Goal: Information Seeking & Learning: Compare options

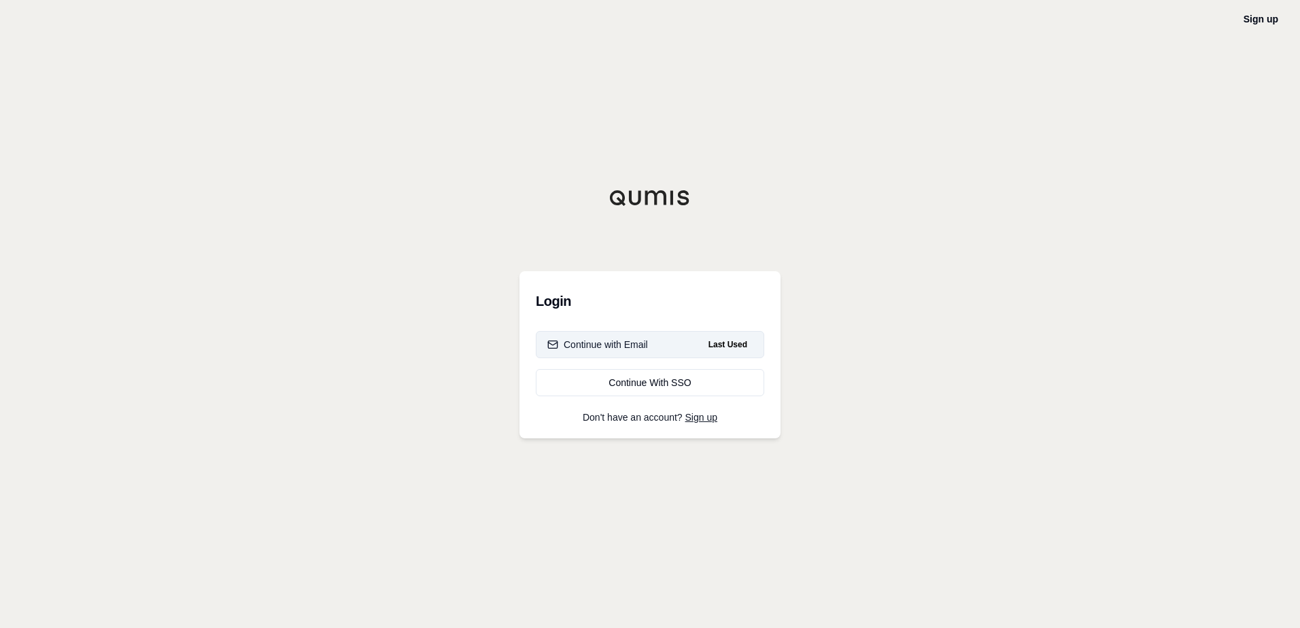
click at [669, 342] on button "Continue with Email Last Used" at bounding box center [650, 344] width 228 height 27
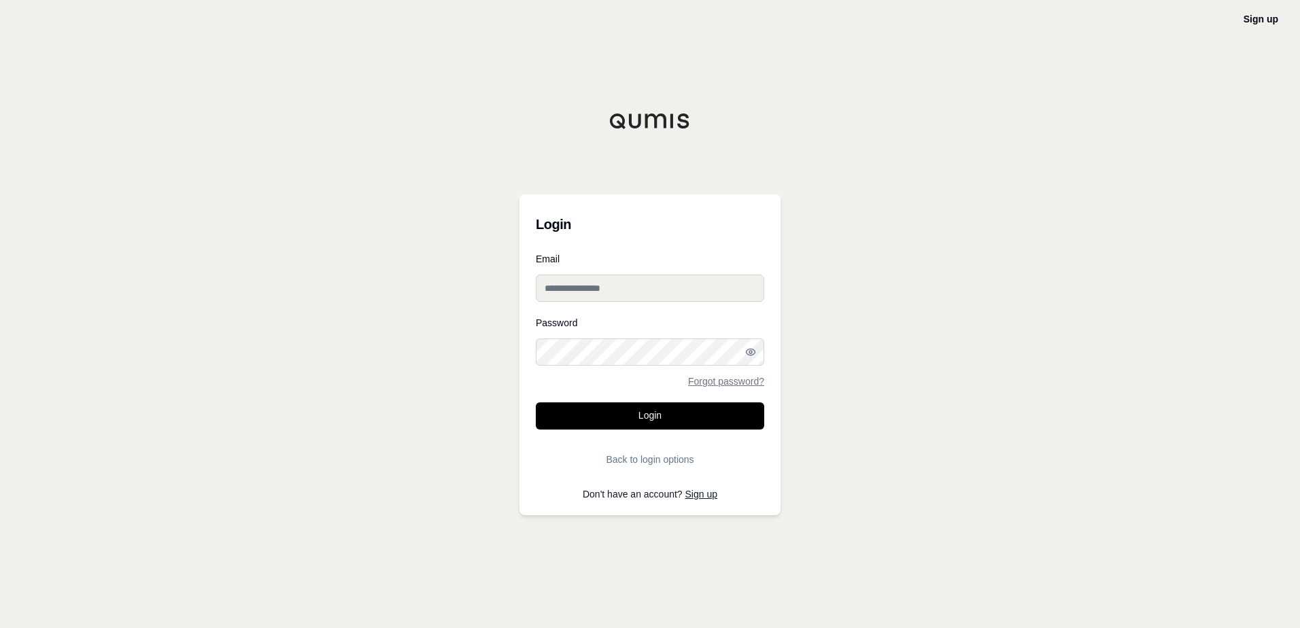
type input "**********"
click at [651, 420] on button "Login" at bounding box center [650, 416] width 228 height 27
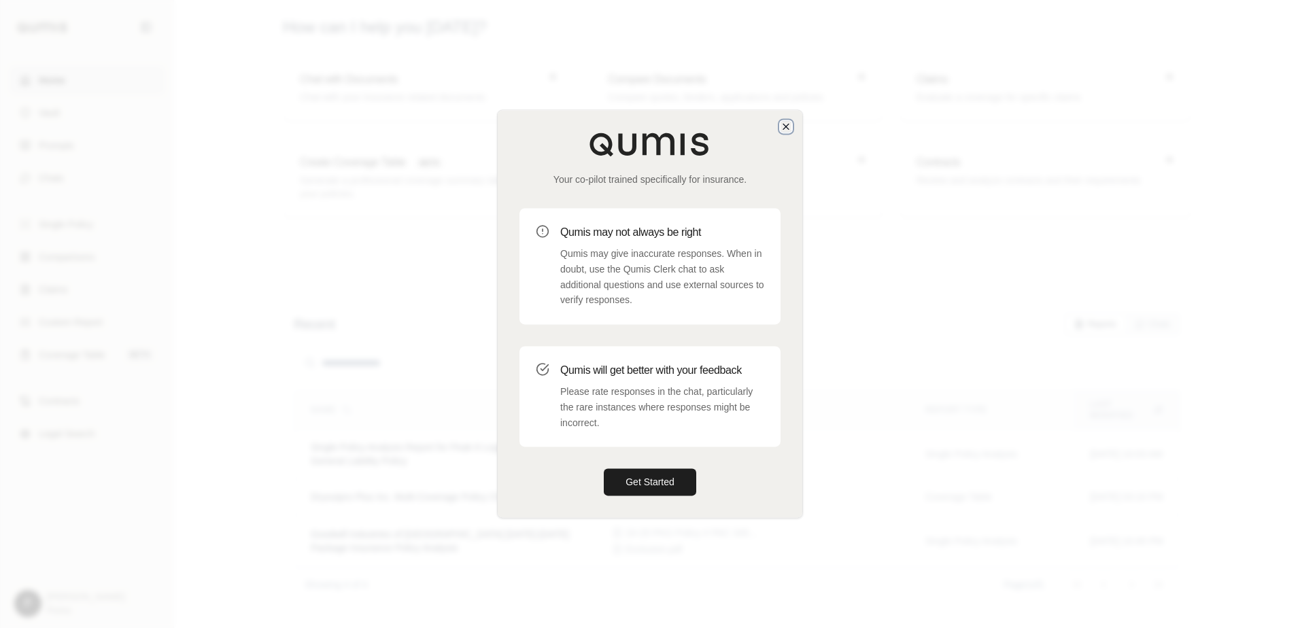
click at [787, 128] on icon "button" at bounding box center [785, 126] width 5 height 5
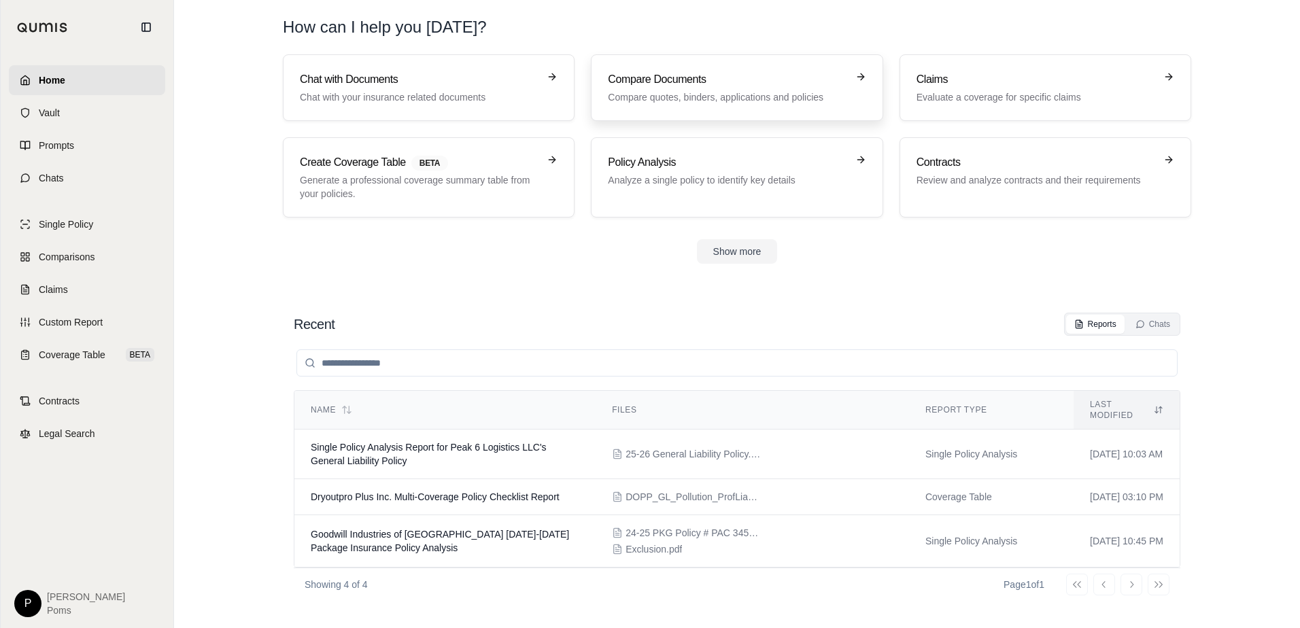
click at [676, 97] on p "Compare quotes, binders, applications and policies" at bounding box center [727, 97] width 239 height 14
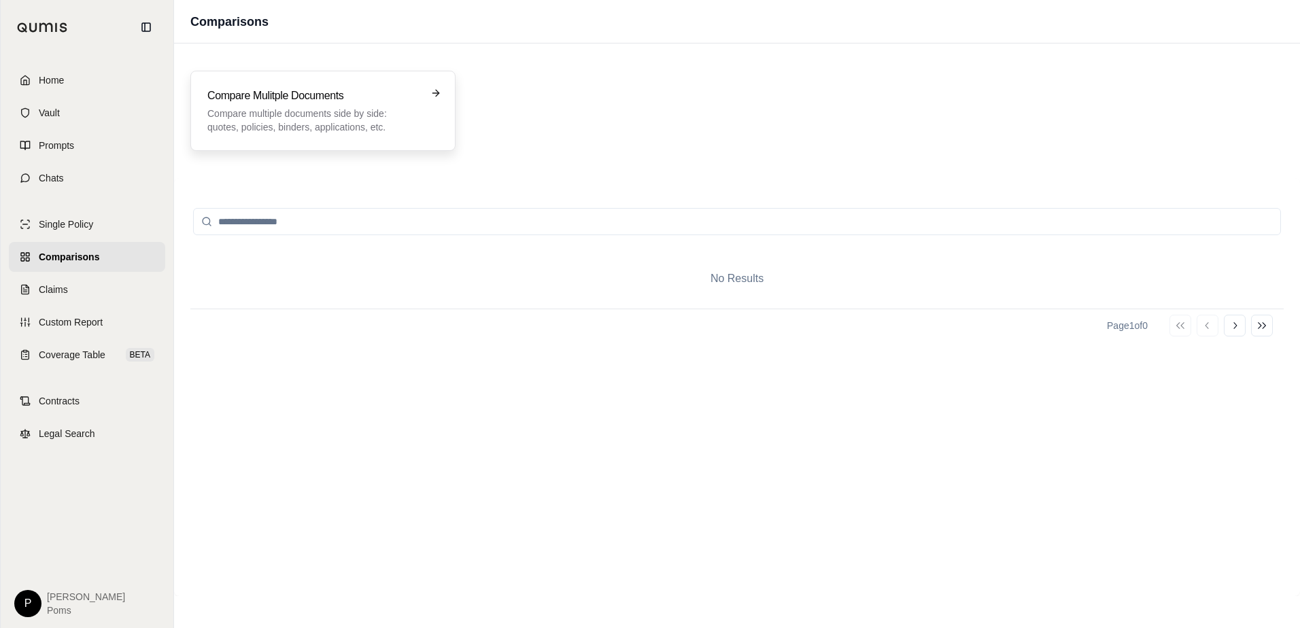
click at [320, 119] on p "Compare multiple documents side by side: quotes, policies, binders, application…" at bounding box center [313, 120] width 212 height 27
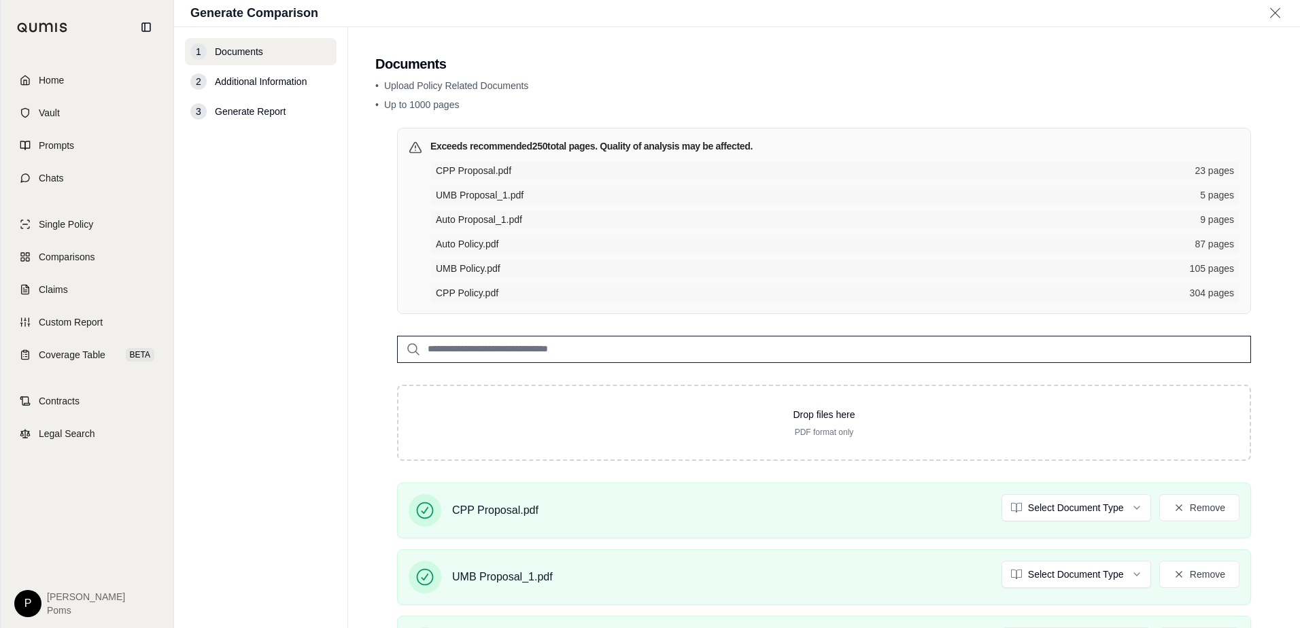
click at [594, 353] on input "search" at bounding box center [824, 349] width 854 height 27
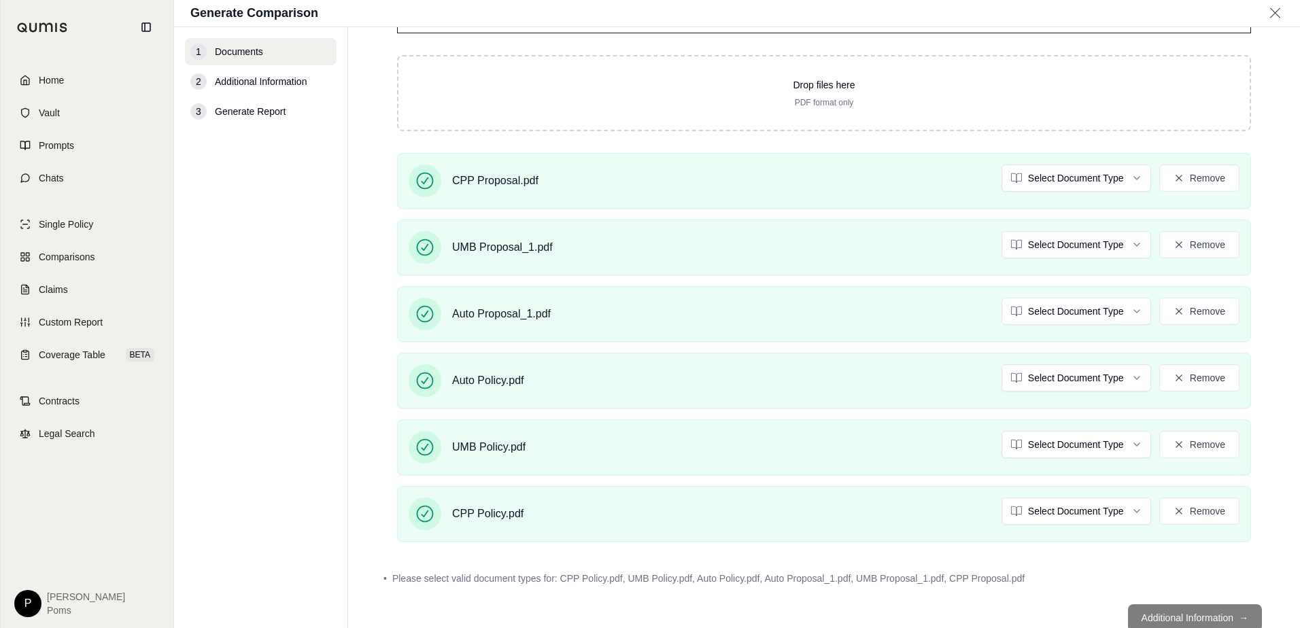
scroll to position [371, 0]
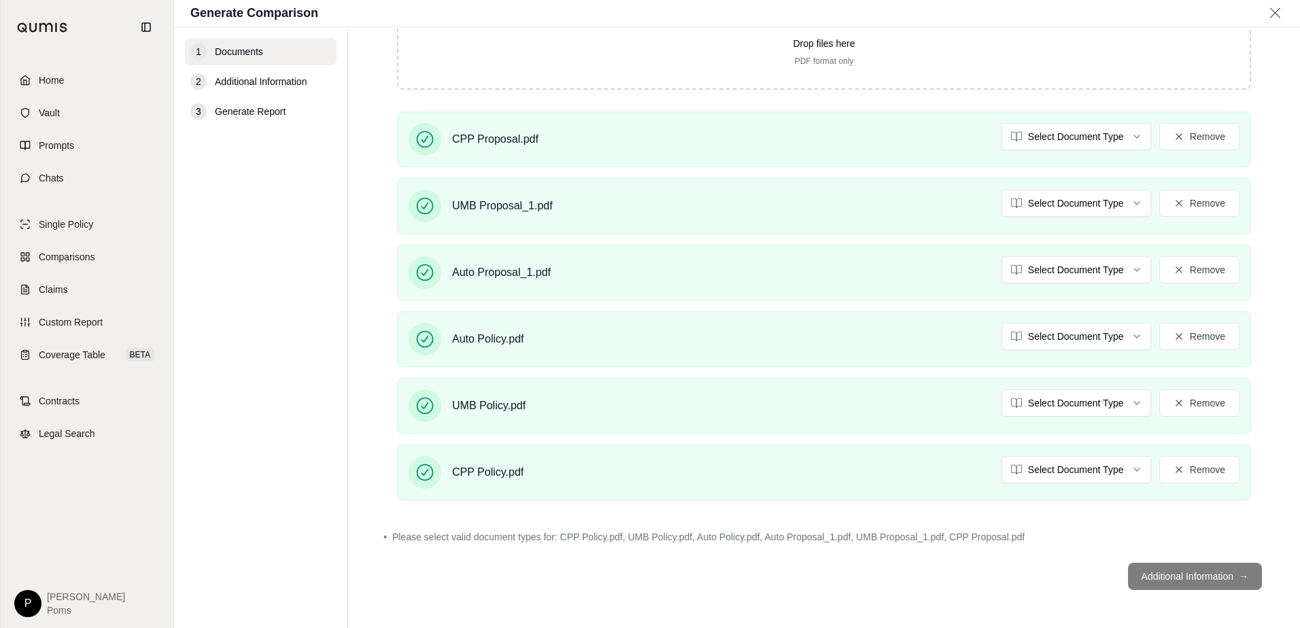
click at [1144, 578] on footer "Additional Information →" at bounding box center [824, 576] width 898 height 49
click at [1108, 469] on html "Home Vault Prompts Chats Single Policy Comparisons Claims Custom Report Coverag…" at bounding box center [650, 314] width 1300 height 628
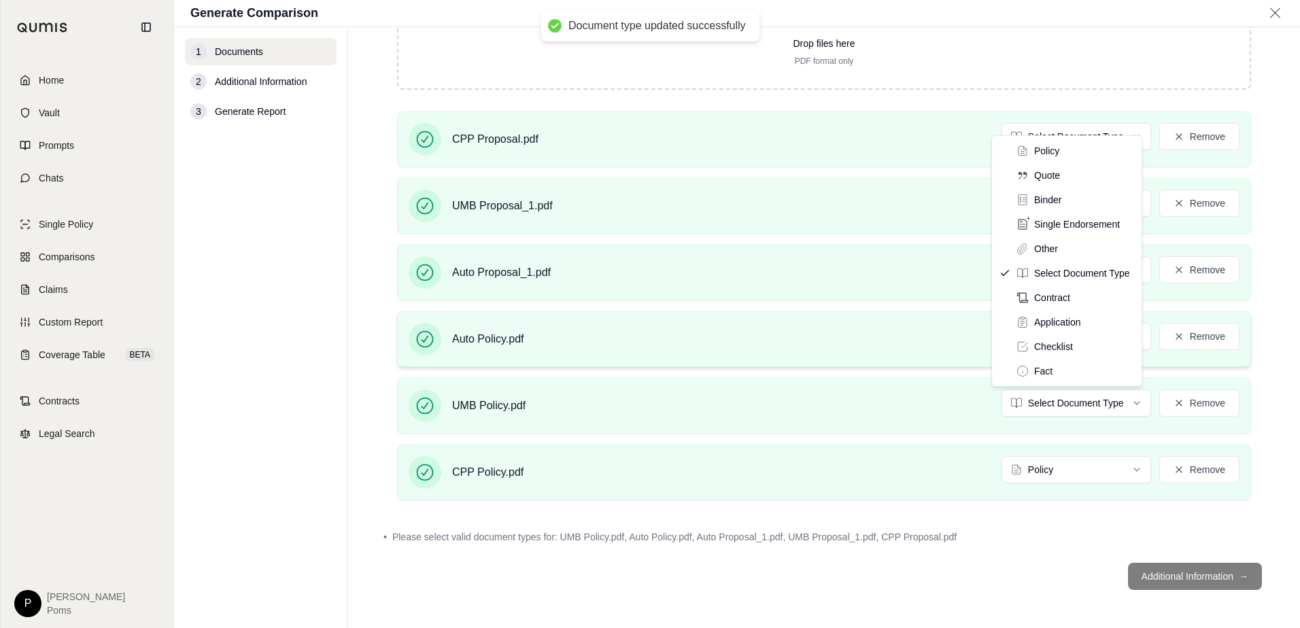
click at [1066, 399] on html "Document type updated successfully Home Vault Prompts Chats Single Policy Compa…" at bounding box center [650, 314] width 1300 height 628
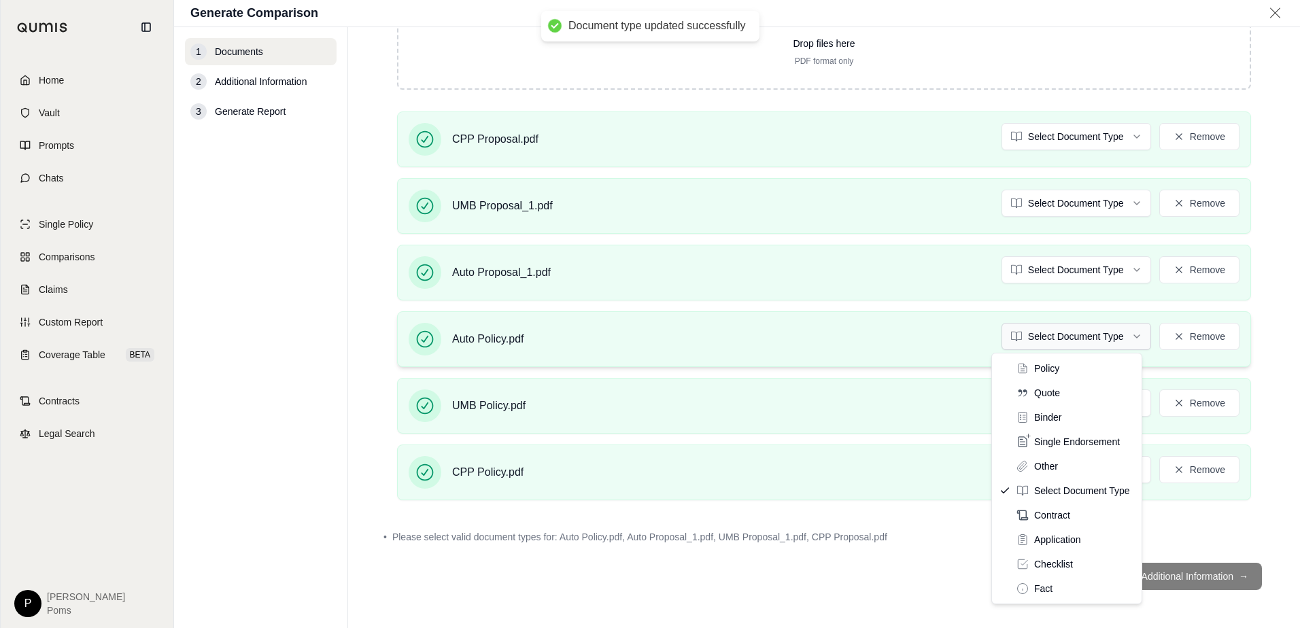
click at [1049, 330] on html "Document type updated successfully Home Vault Prompts Chats Single Policy Compa…" at bounding box center [650, 314] width 1300 height 628
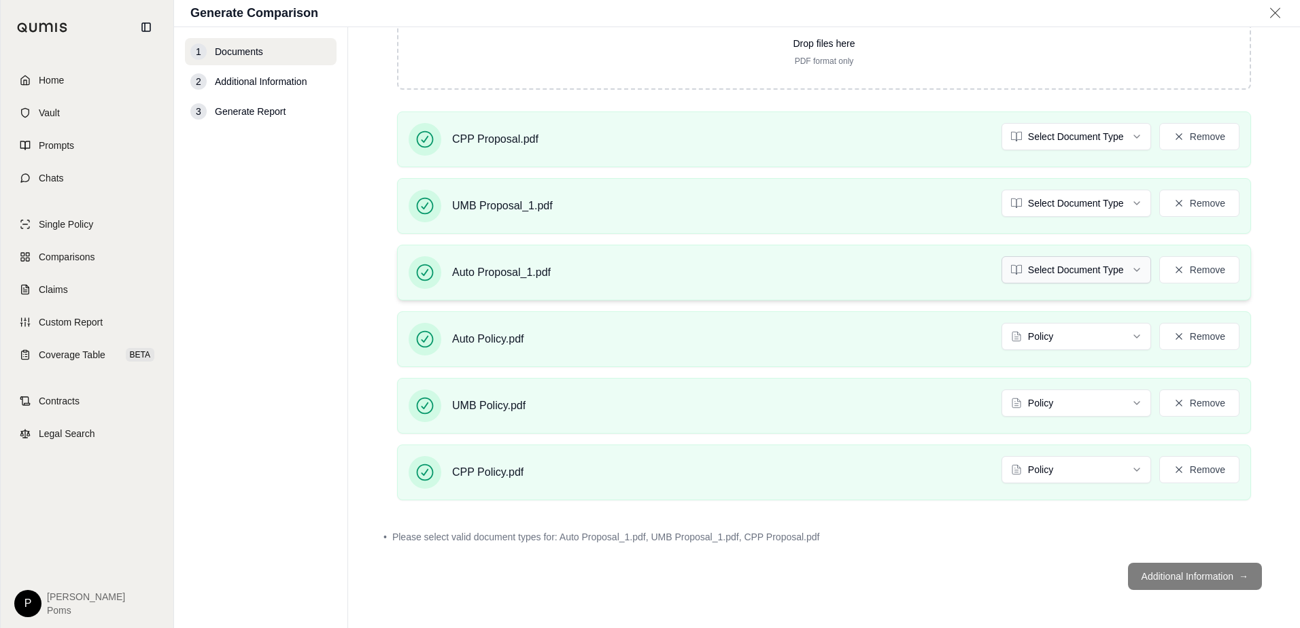
click at [1081, 267] on html "Home Vault Prompts Chats Single Policy Comparisons Claims Custom Report Coverag…" at bounding box center [650, 314] width 1300 height 628
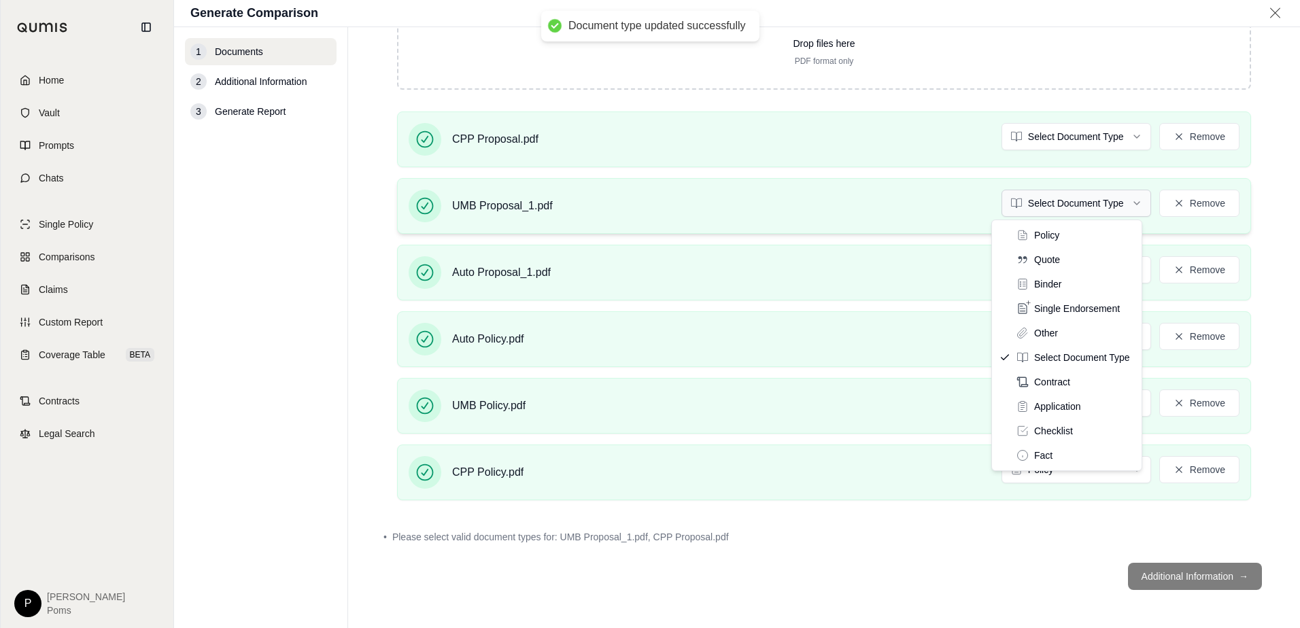
click at [1045, 204] on html "Document type updated successfully Home Vault Prompts Chats Single Policy Compa…" at bounding box center [650, 314] width 1300 height 628
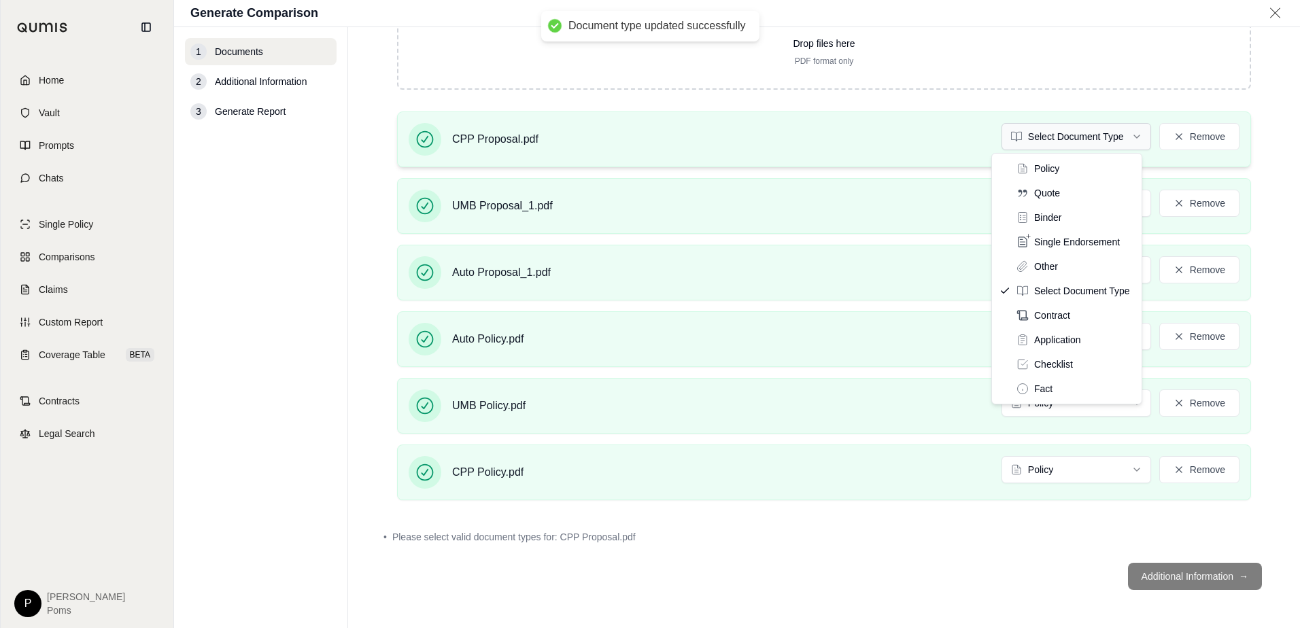
click at [1058, 142] on html "Document type updated successfully Home Vault Prompts Chats Single Policy Compa…" at bounding box center [650, 314] width 1300 height 628
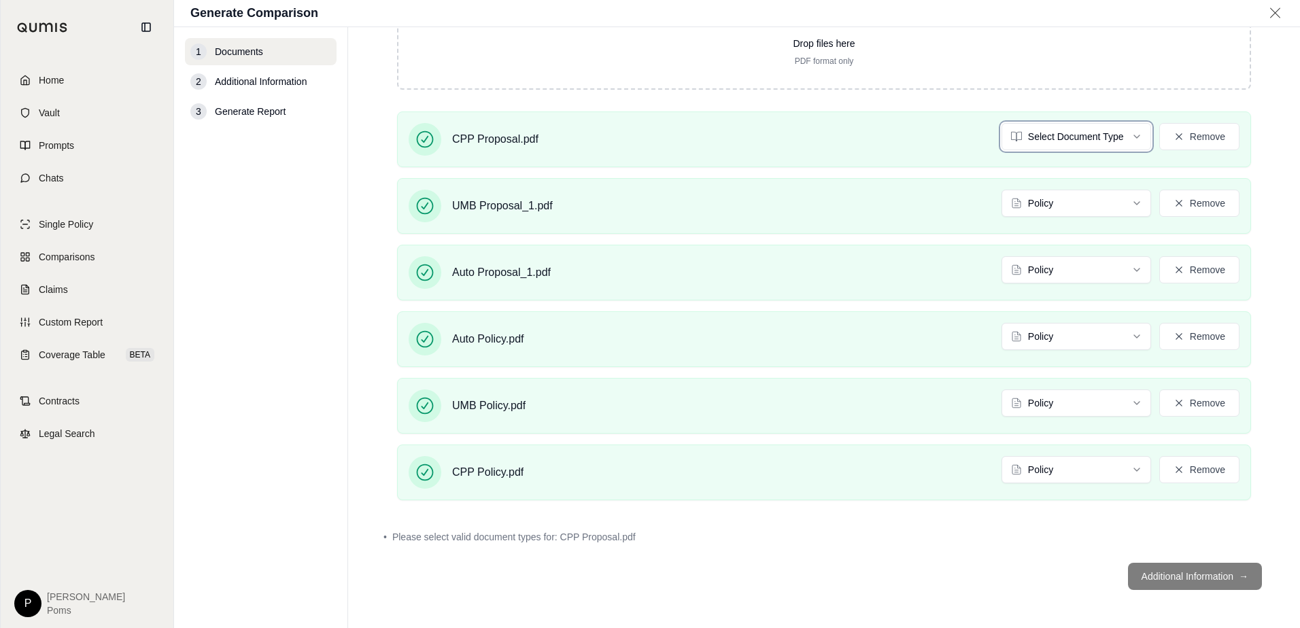
scroll to position [332, 0]
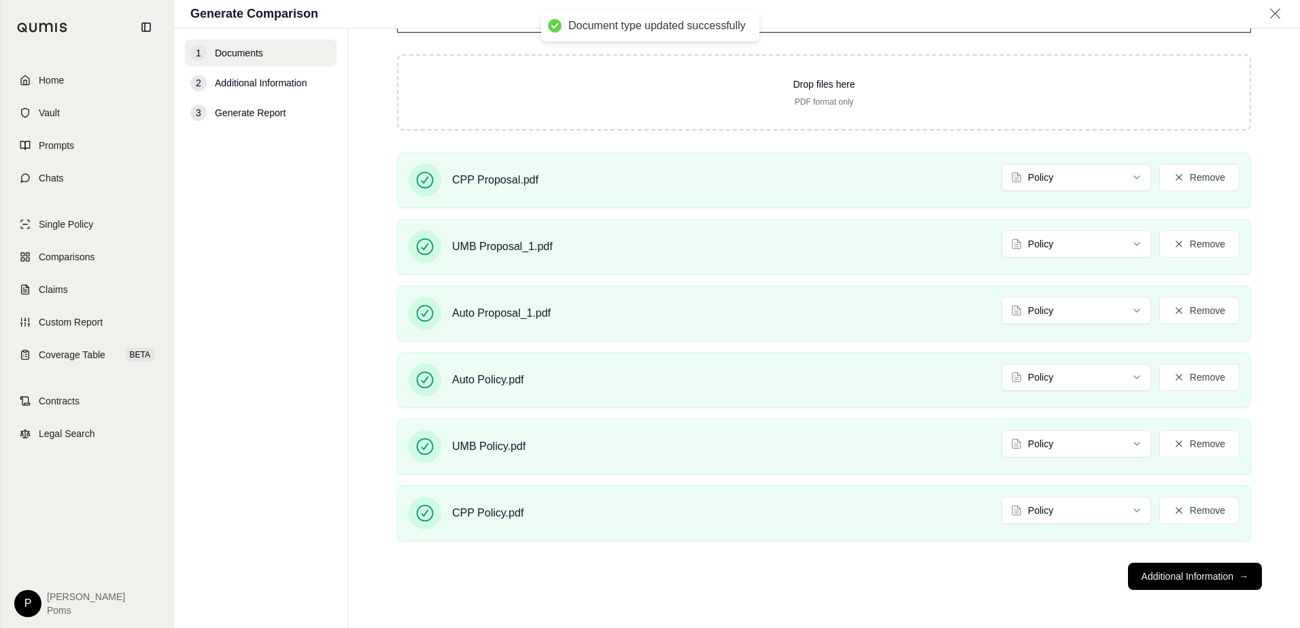
click at [935, 566] on footer "Additional Information →" at bounding box center [824, 576] width 898 height 49
click at [1165, 573] on button "Additional Information →" at bounding box center [1195, 576] width 134 height 27
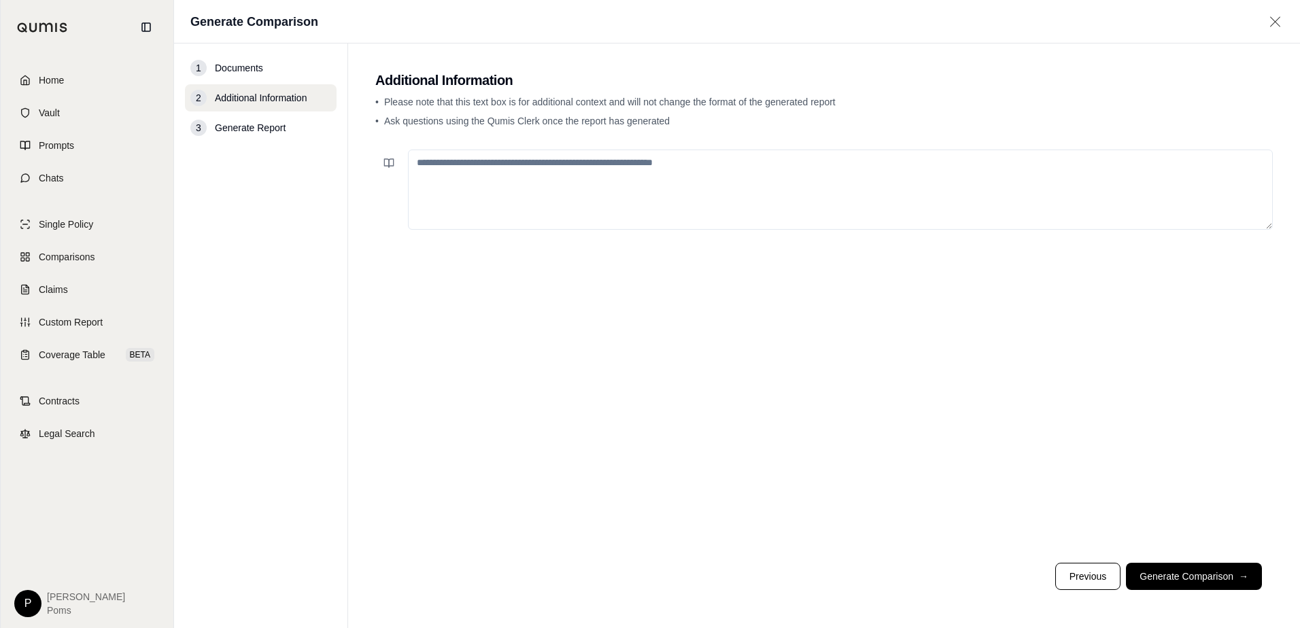
click at [486, 193] on textarea at bounding box center [840, 190] width 865 height 80
click at [487, 163] on textarea "To enrich screen reader interactions, please activate Accessibility in Grammarl…" at bounding box center [840, 190] width 865 height 80
type textarea "*"
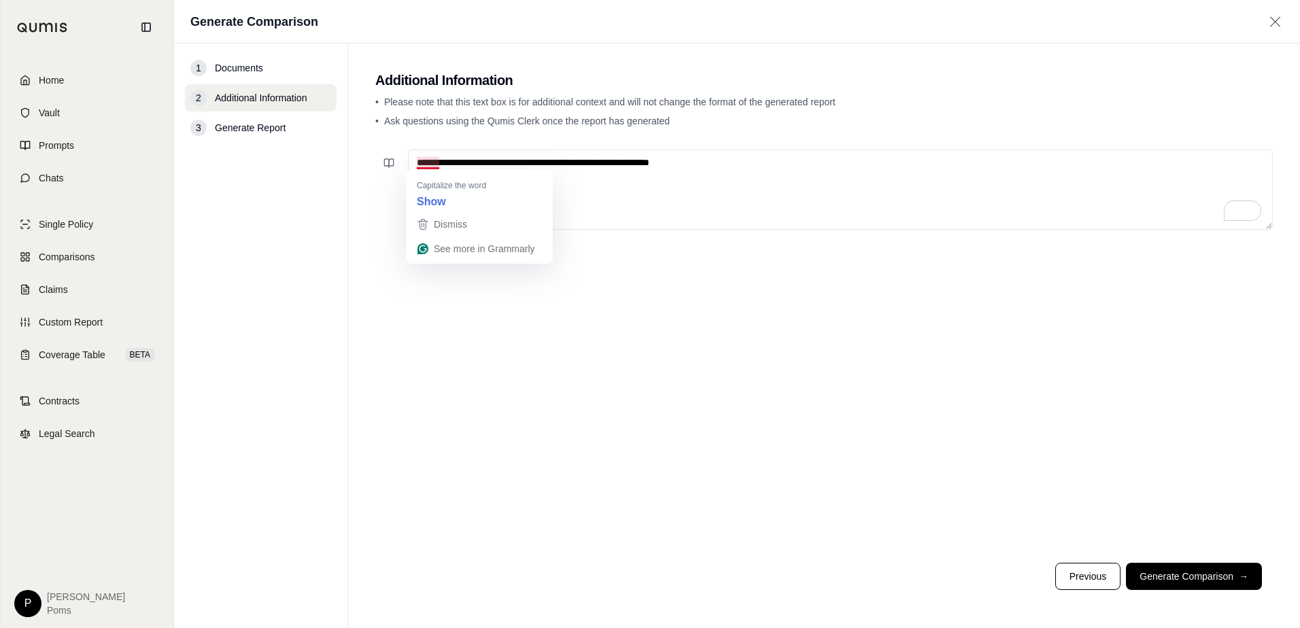
click at [430, 163] on textarea "**********" at bounding box center [840, 190] width 865 height 80
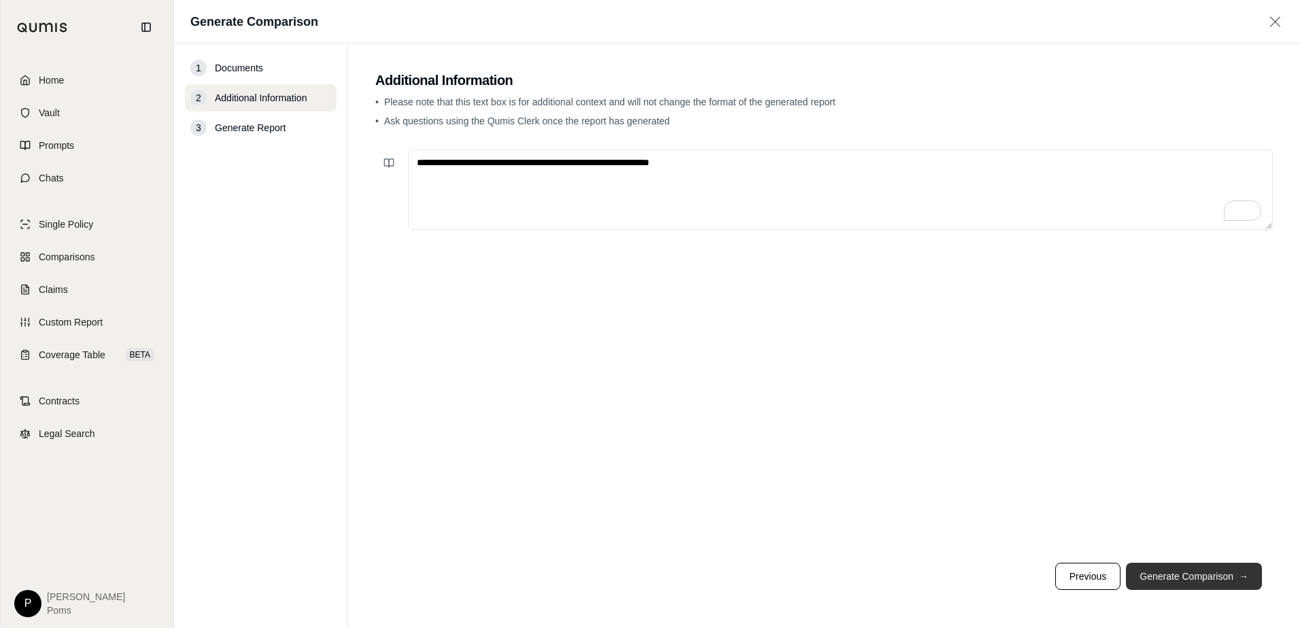
type textarea "**********"
click at [1192, 574] on button "Generate Comparison →" at bounding box center [1194, 576] width 136 height 27
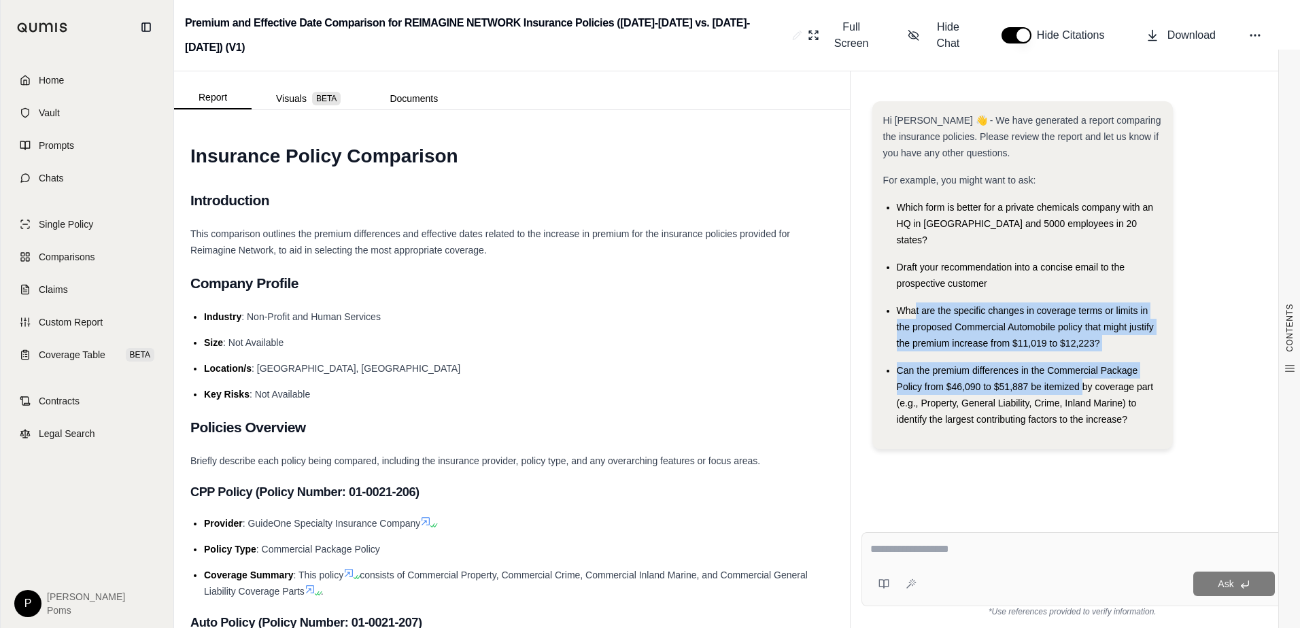
drag, startPoint x: 932, startPoint y: 268, endPoint x: 1084, endPoint y: 351, distance: 173.5
click at [1084, 351] on ul "Which form is better for a private chemicals company with an HQ in [GEOGRAPHIC_…" at bounding box center [1022, 313] width 279 height 228
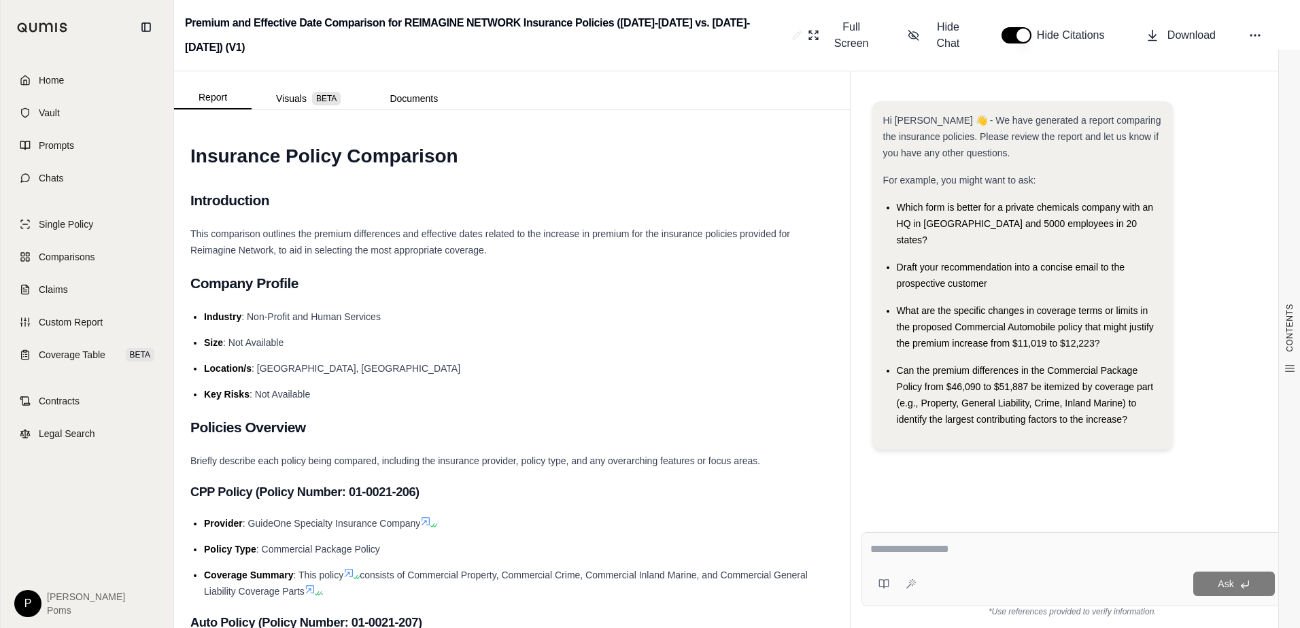
drag, startPoint x: 1084, startPoint y: 351, endPoint x: 1136, endPoint y: 378, distance: 58.4
click at [1136, 378] on div "Can the premium differences in the Commercial Package Policy from $46,090 to $5…" at bounding box center [1029, 394] width 265 height 65
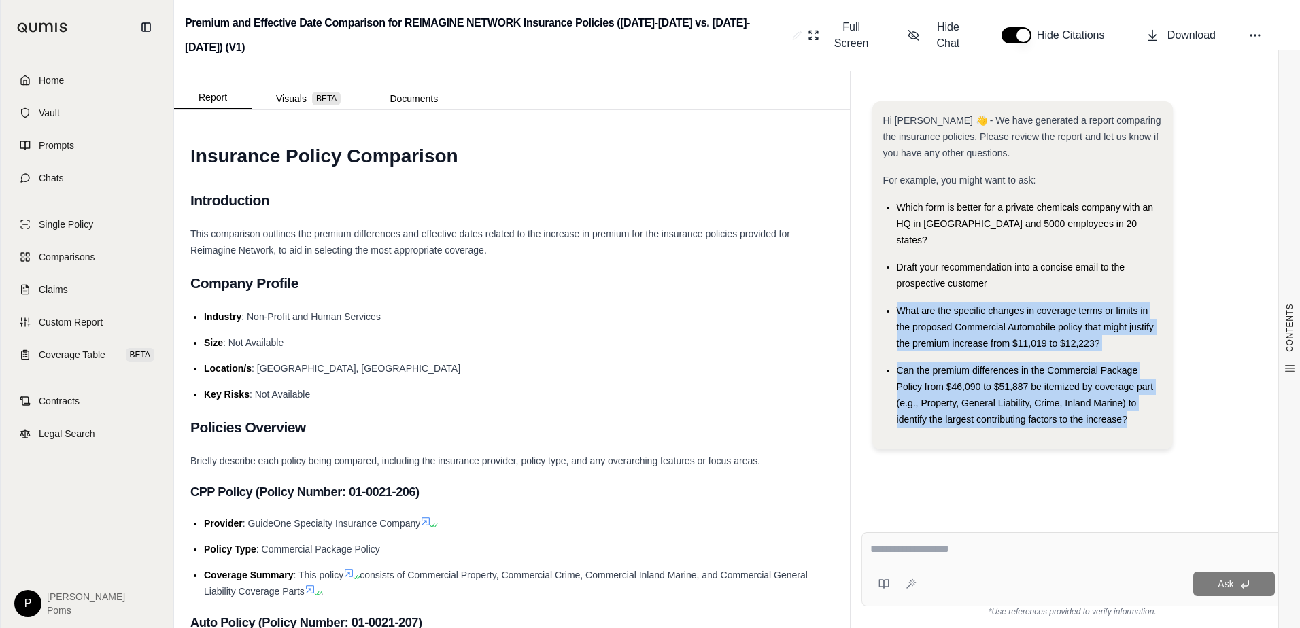
drag, startPoint x: 1136, startPoint y: 380, endPoint x: 887, endPoint y: 277, distance: 269.5
click at [887, 277] on ul "Which form is better for a private chemicals company with an HQ in [GEOGRAPHIC_…" at bounding box center [1022, 313] width 279 height 228
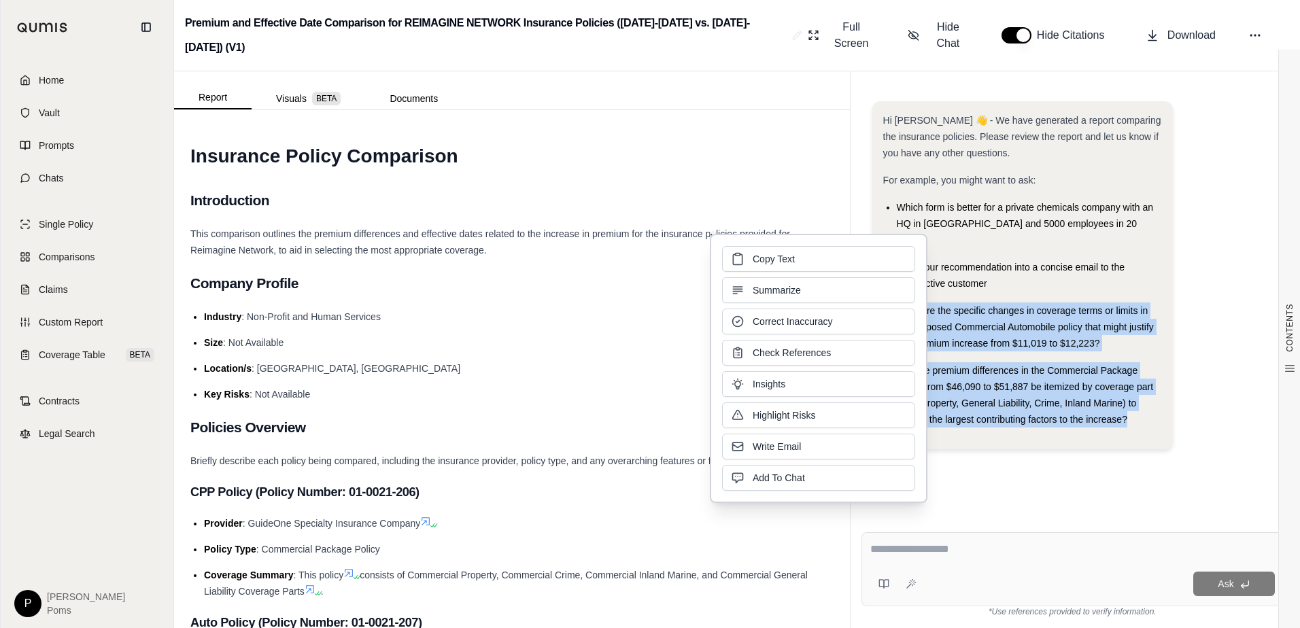
copy ul "What are the specific changes in coverage terms or limits in the proposed Comme…"
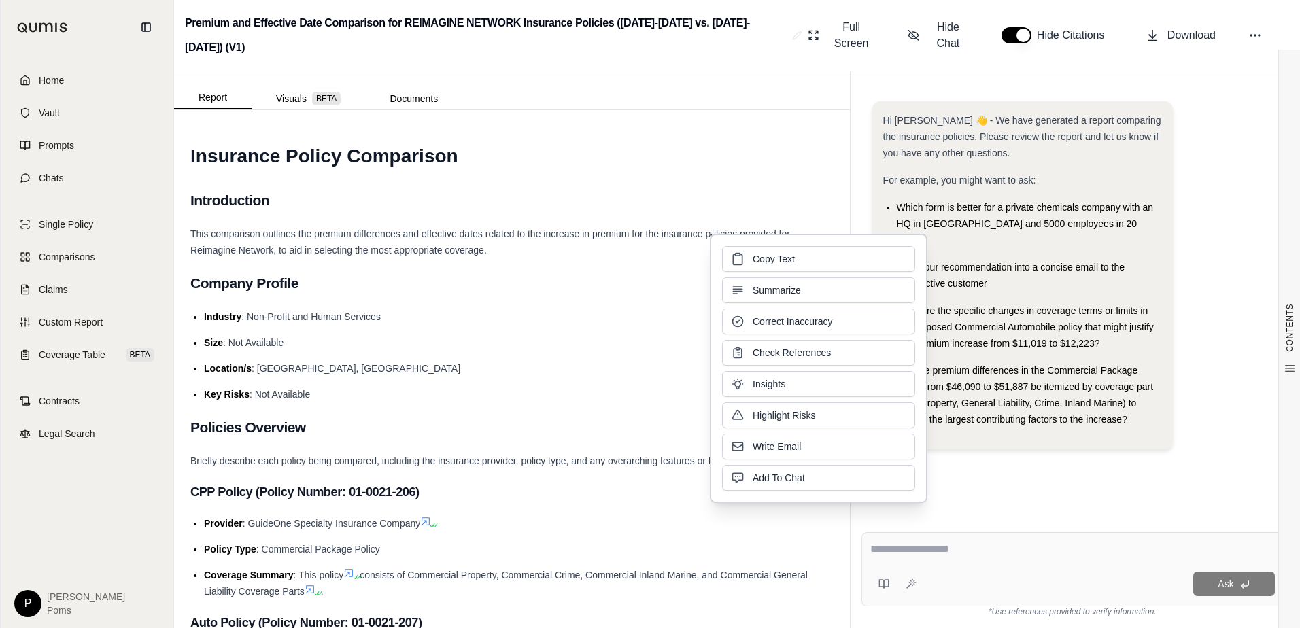
click at [942, 547] on textarea at bounding box center [1072, 549] width 405 height 16
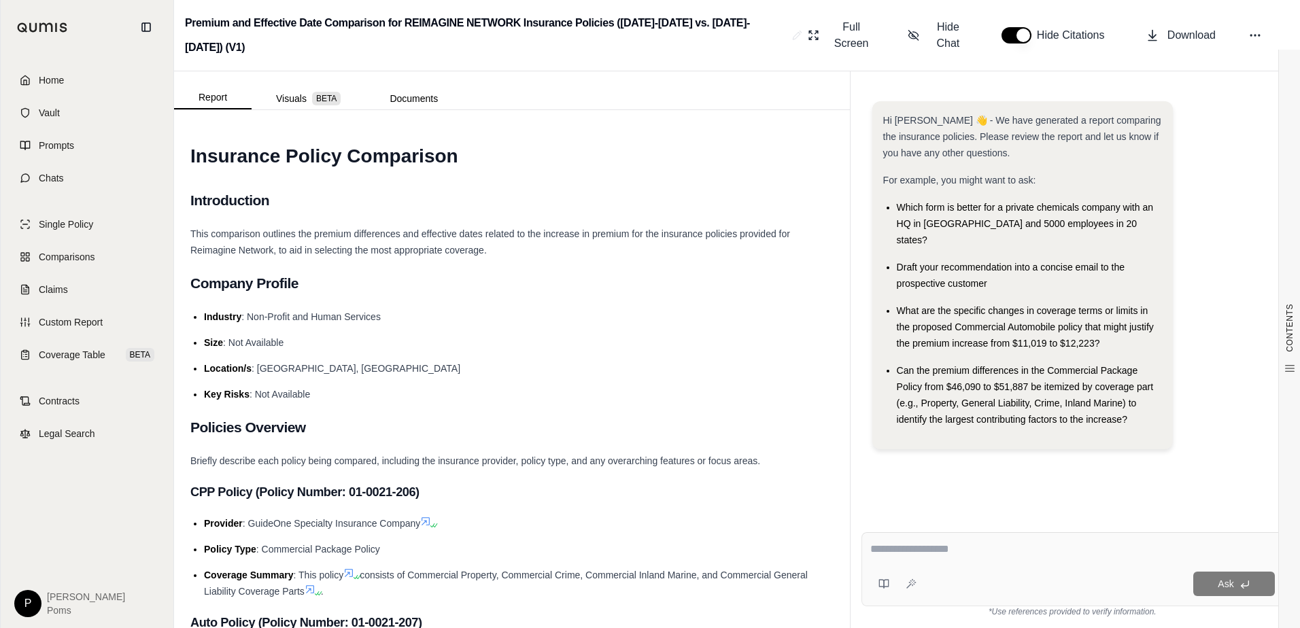
paste textarea "**********"
type textarea "**********"
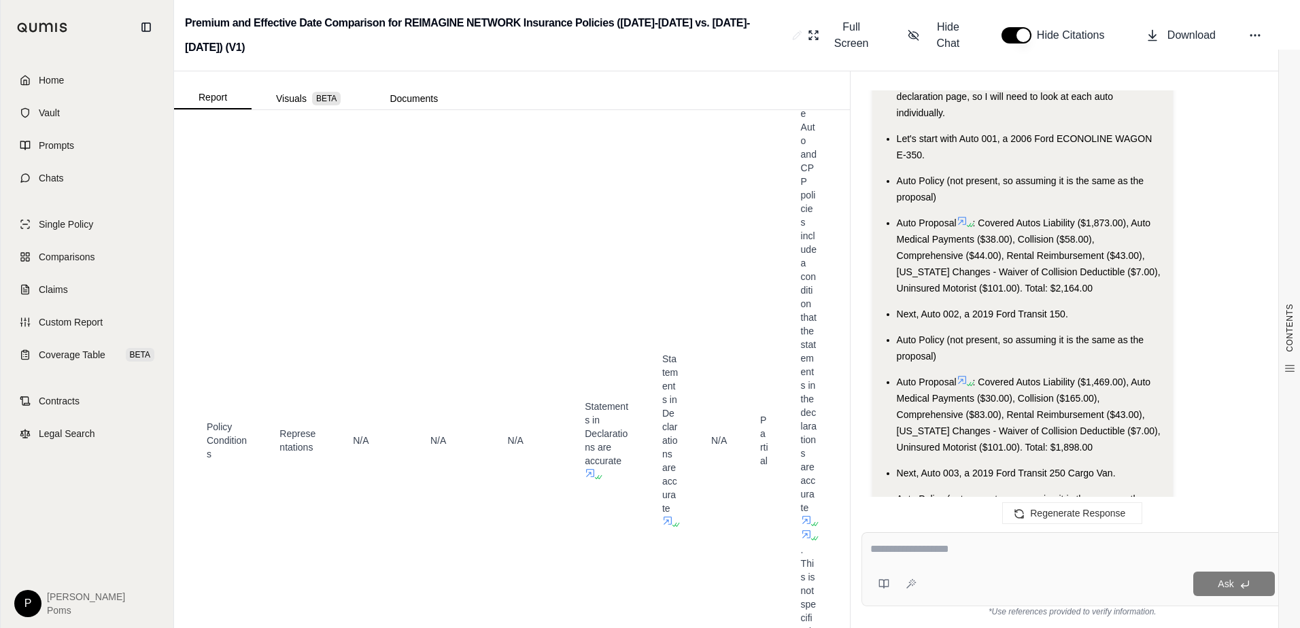
scroll to position [1114, 0]
click at [915, 551] on textarea at bounding box center [1072, 549] width 405 height 16
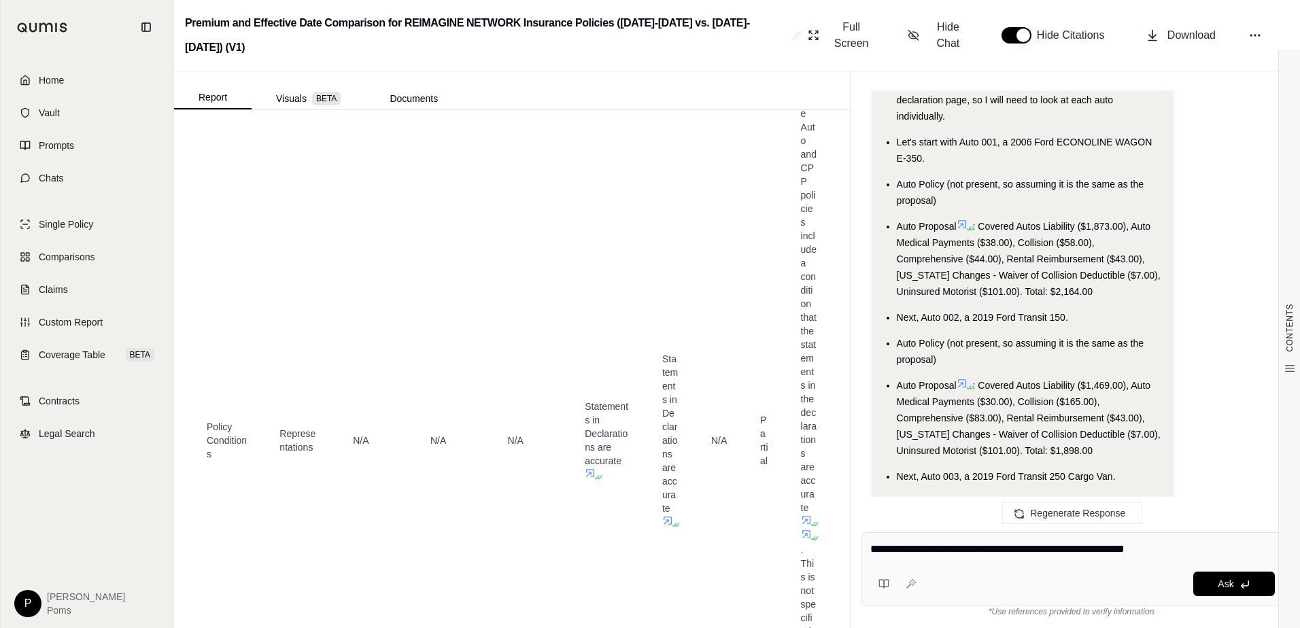
type textarea "**********"
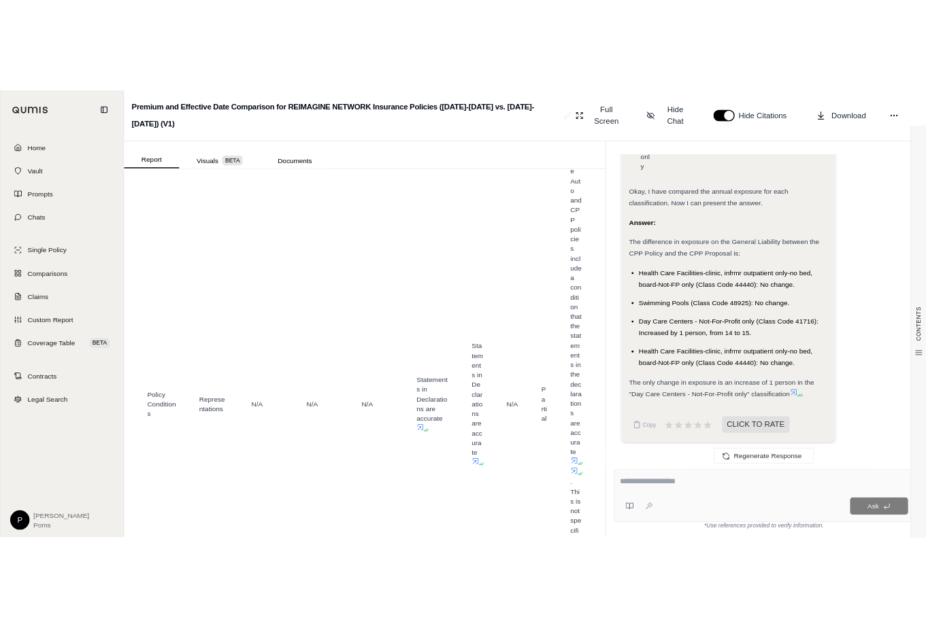
scroll to position [5431, 0]
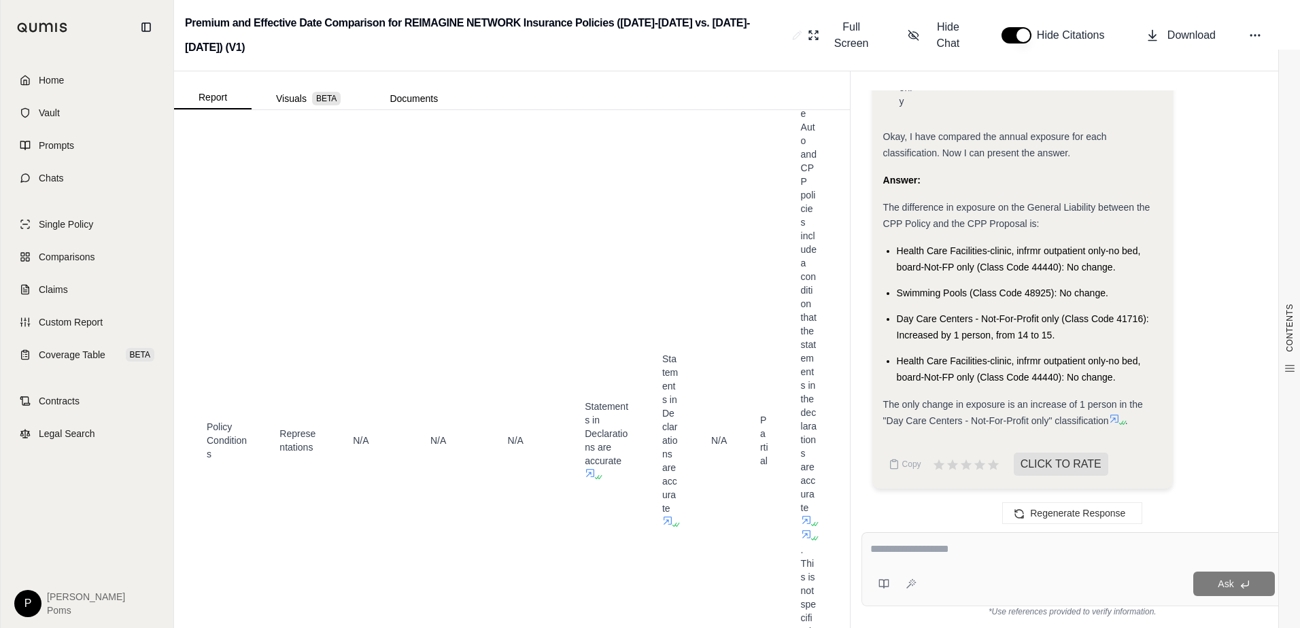
click at [923, 551] on textarea at bounding box center [1072, 549] width 405 height 16
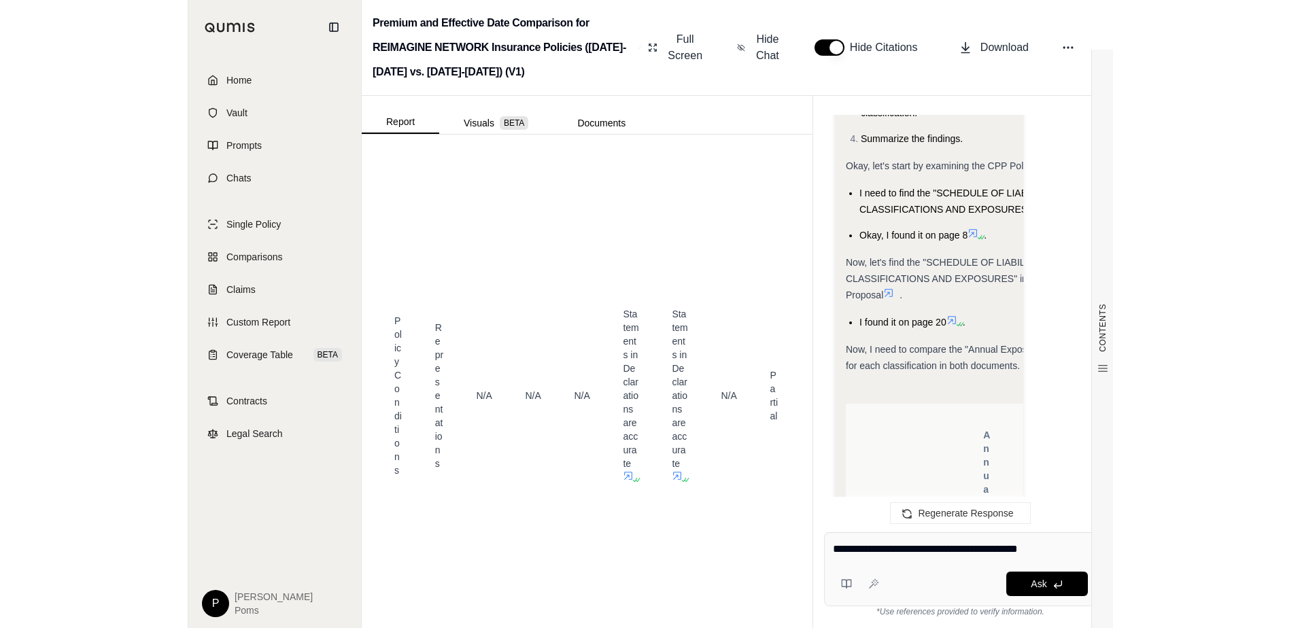
scroll to position [7837, 0]
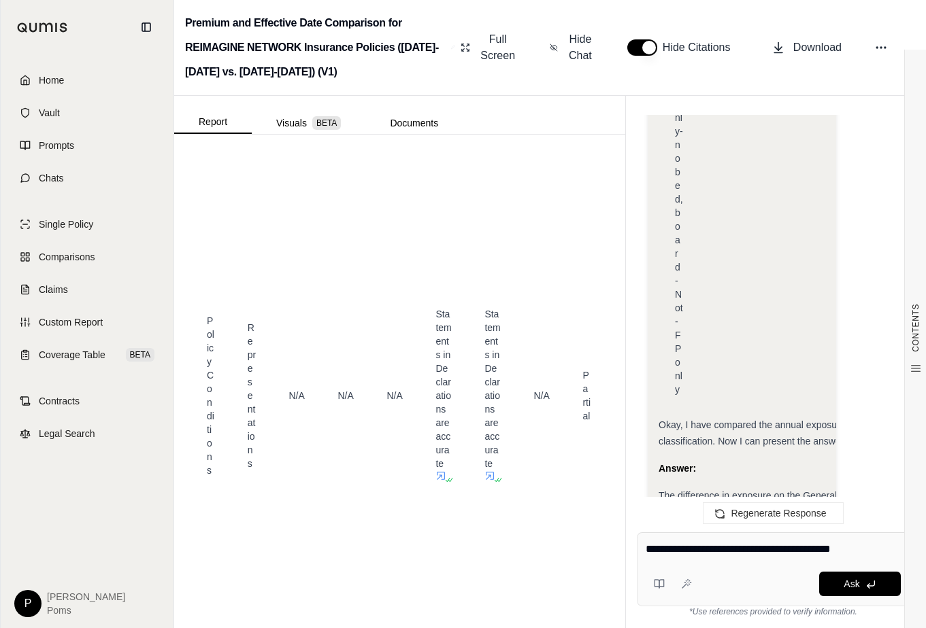
drag, startPoint x: 1057, startPoint y: 552, endPoint x: 811, endPoint y: 543, distance: 245.7
click at [811, 543] on textarea "**********" at bounding box center [772, 549] width 255 height 16
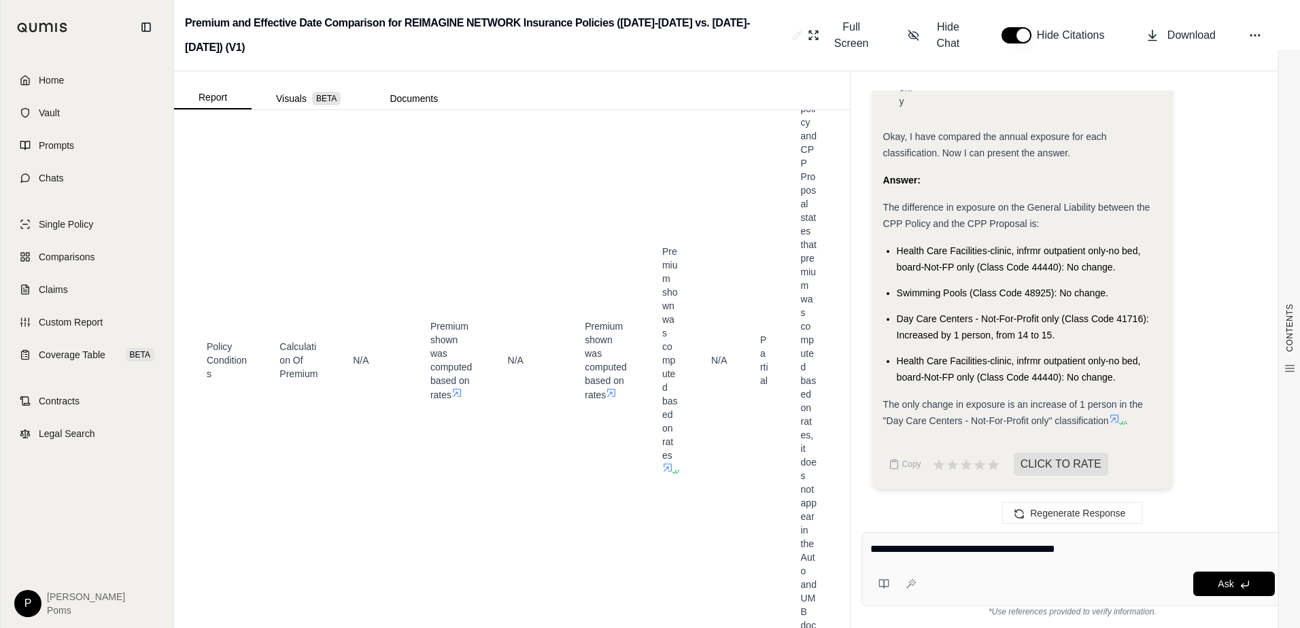
scroll to position [9588, 0]
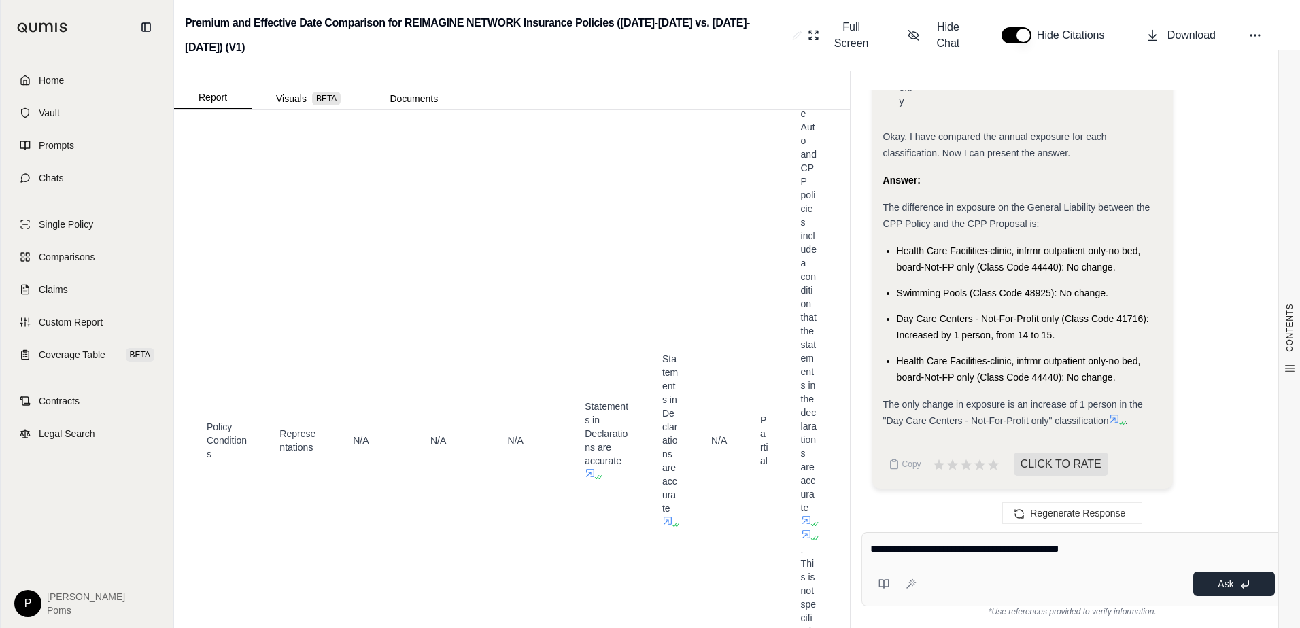
type textarea "**********"
click at [1211, 580] on button "Ask" at bounding box center [1234, 584] width 82 height 24
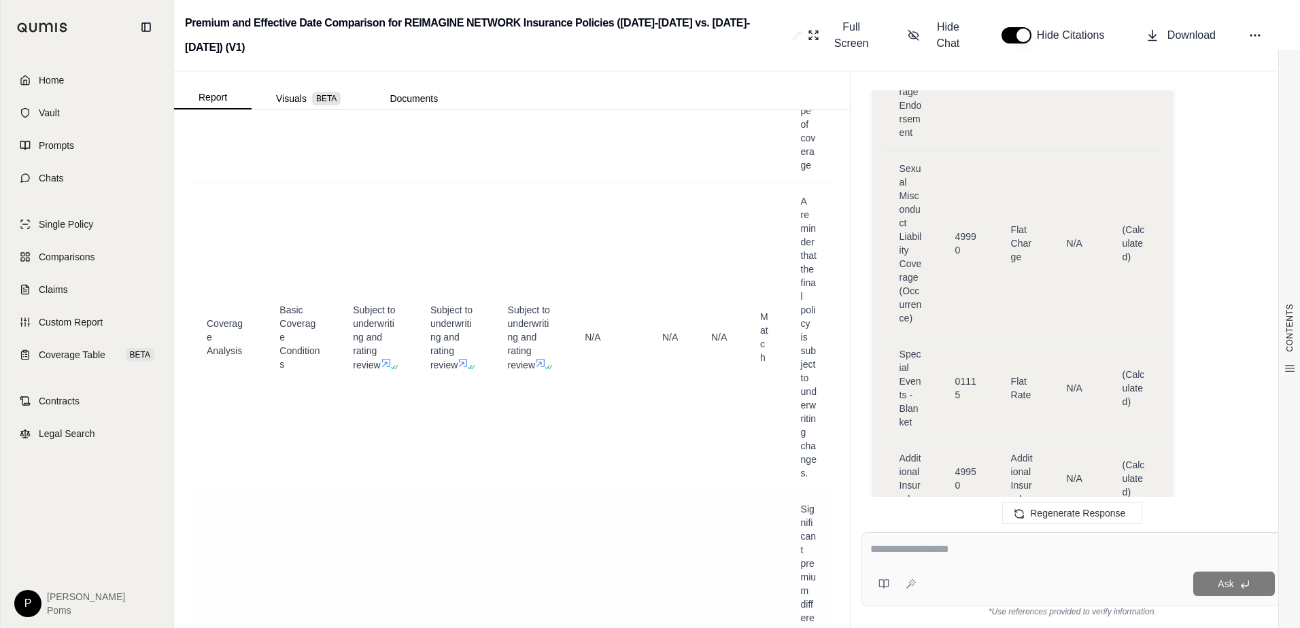
scroll to position [5304, 0]
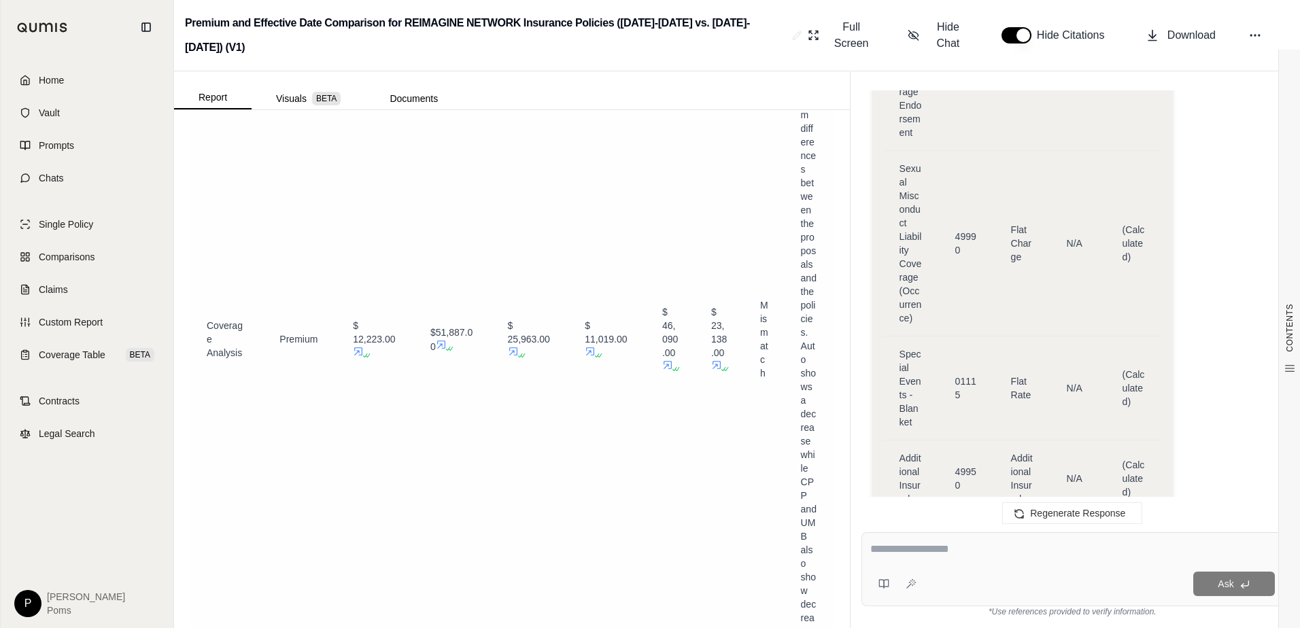
click at [760, 325] on span "Mismatch" at bounding box center [764, 339] width 8 height 79
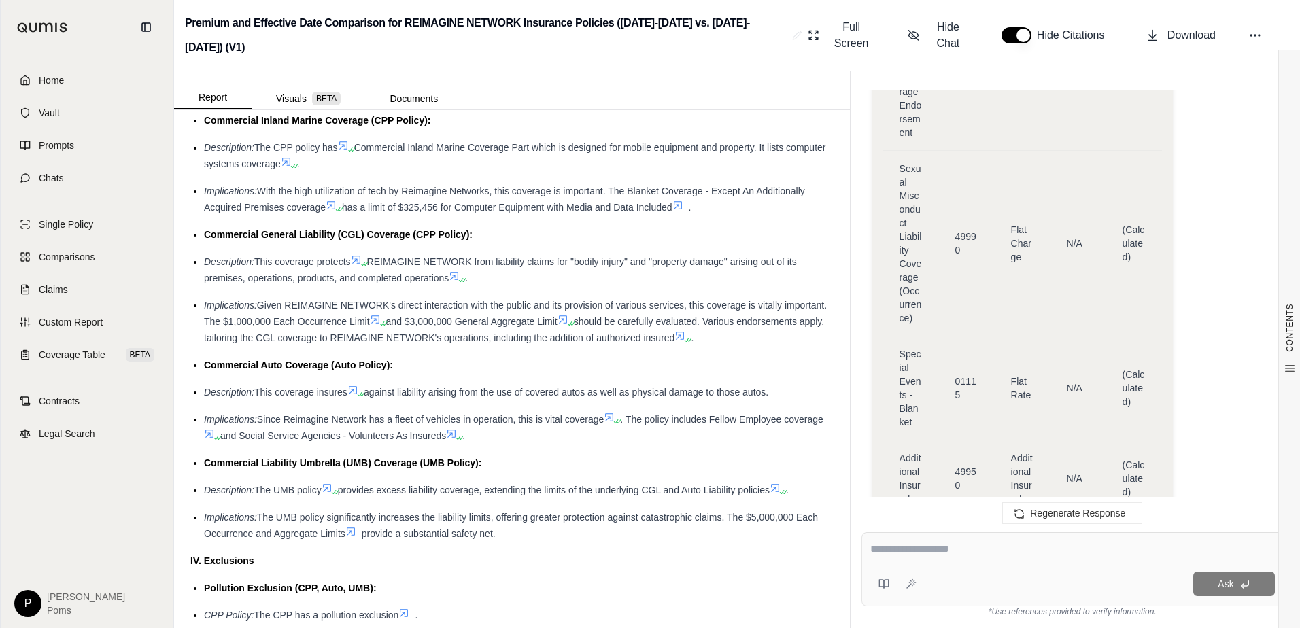
scroll to position [2312, 0]
click at [73, 258] on span "Comparisons" at bounding box center [67, 257] width 56 height 14
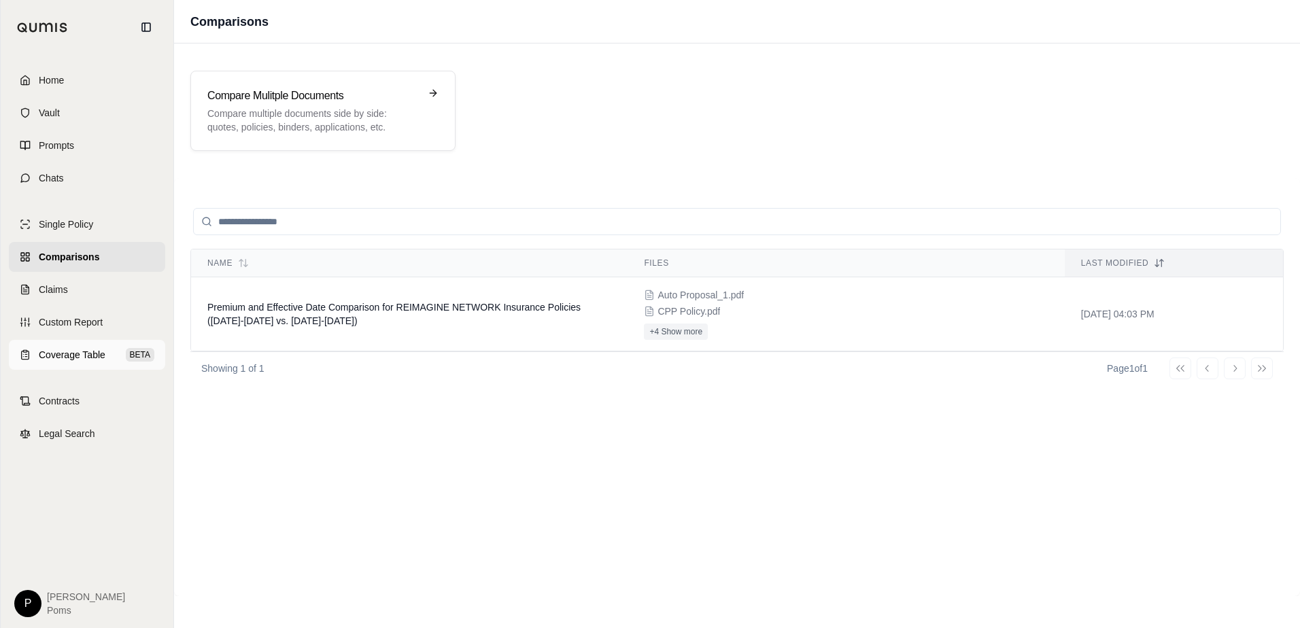
click at [64, 356] on span "Coverage Table" at bounding box center [72, 355] width 67 height 14
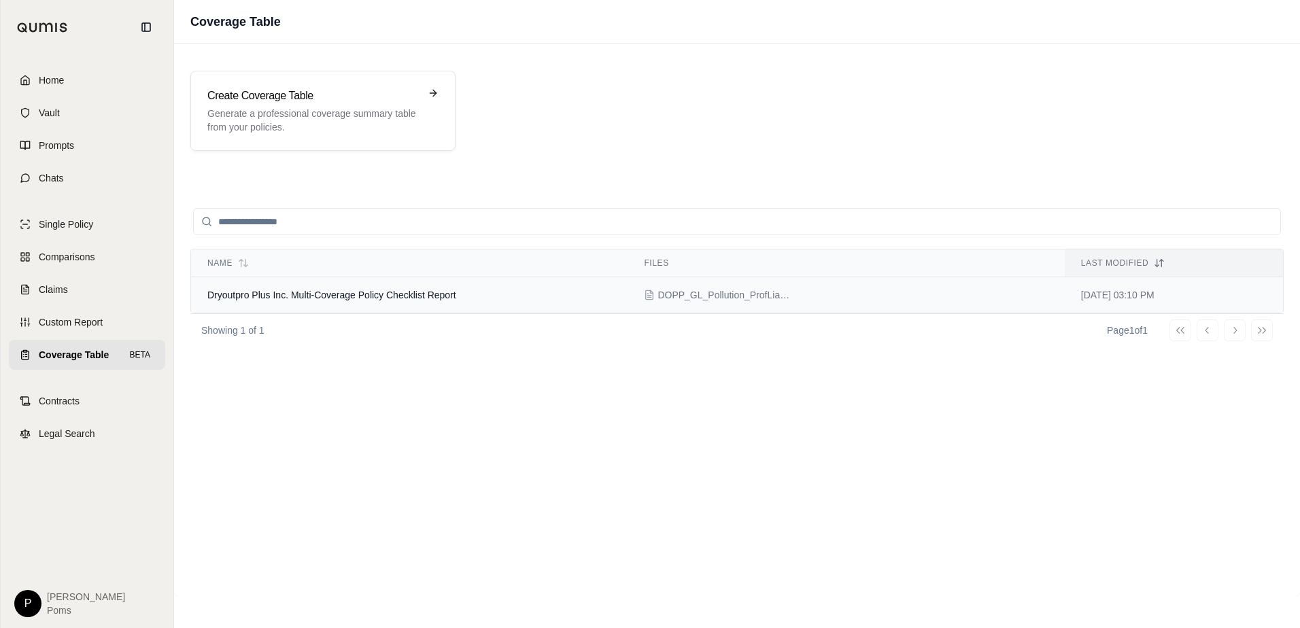
click at [700, 295] on span "DOPP_GL_Pollution_ProfLiability_Policy_20240815.pdf" at bounding box center [726, 295] width 136 height 14
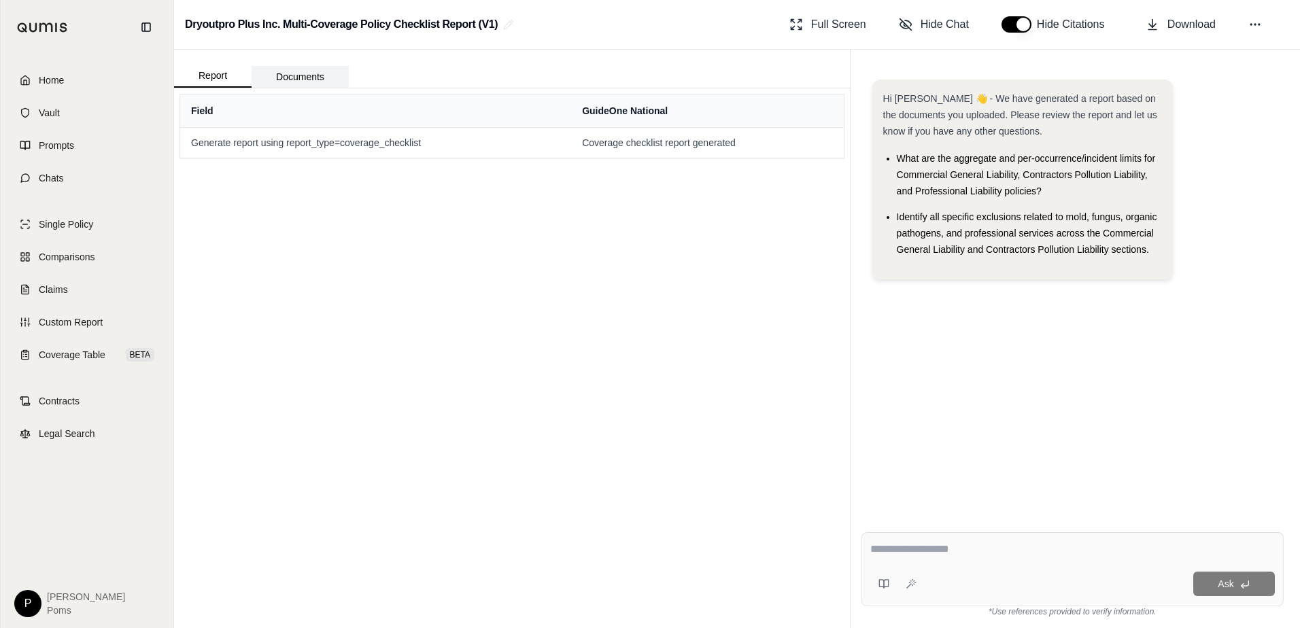
click at [297, 78] on button "Documents" at bounding box center [300, 77] width 97 height 22
click at [216, 77] on button "Report" at bounding box center [213, 76] width 78 height 23
click at [75, 257] on span "Comparisons" at bounding box center [67, 257] width 56 height 14
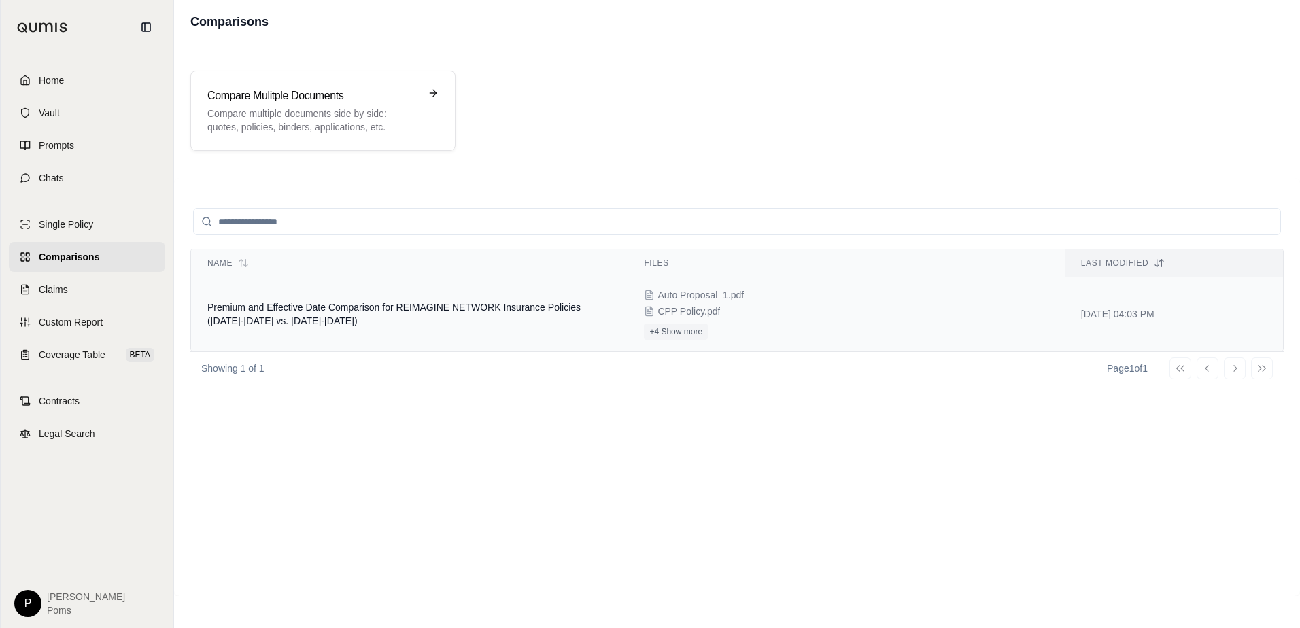
click at [683, 307] on span "CPP Policy.pdf" at bounding box center [689, 312] width 63 height 14
